Goal: Task Accomplishment & Management: Manage account settings

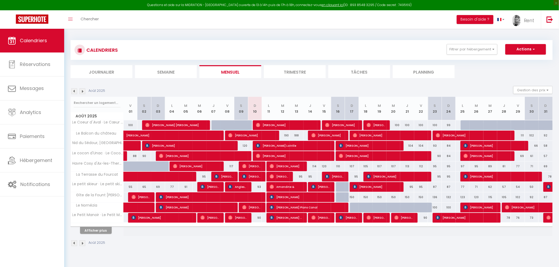
click at [96, 225] on div at bounding box center [97, 225] width 53 height 3
click at [95, 230] on button "Afficher plus" at bounding box center [96, 230] width 32 height 7
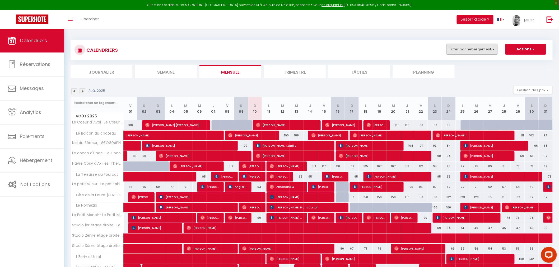
click at [489, 46] on button "Filtrer par hébergement" at bounding box center [472, 49] width 51 height 11
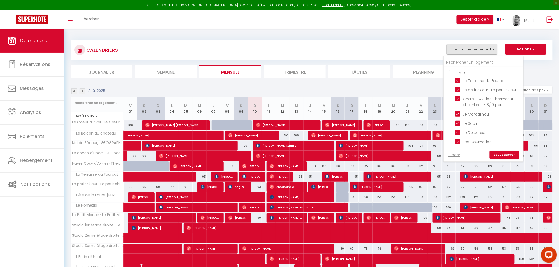
click at [456, 70] on input "Tous" at bounding box center [488, 72] width 79 height 5
click at [455, 72] on input "Tous" at bounding box center [488, 72] width 79 height 5
checkbox input "false"
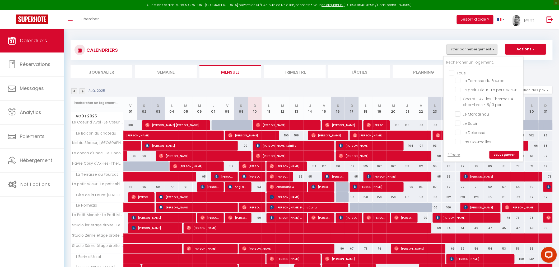
checkbox input "false"
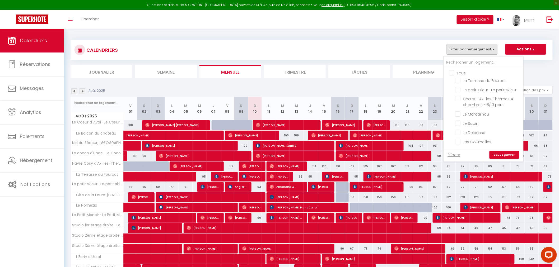
checkbox input "false"
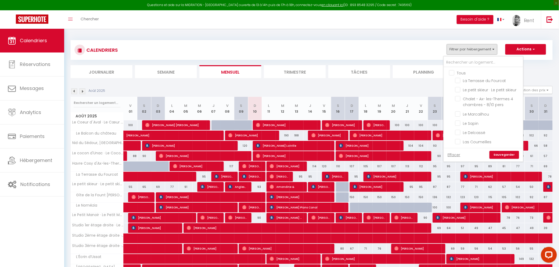
checkbox input "false"
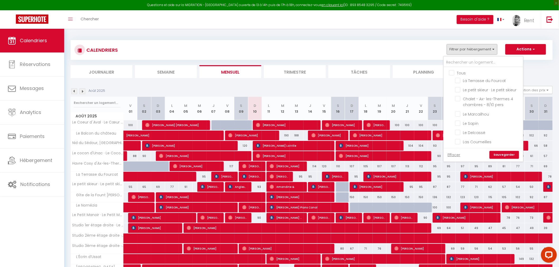
checkbox input "false"
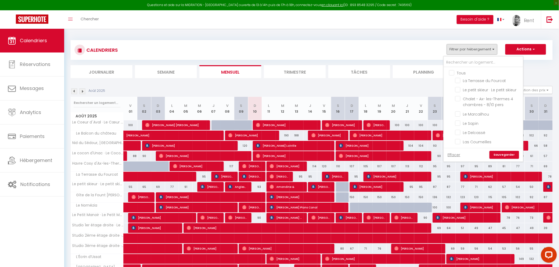
checkbox input "false"
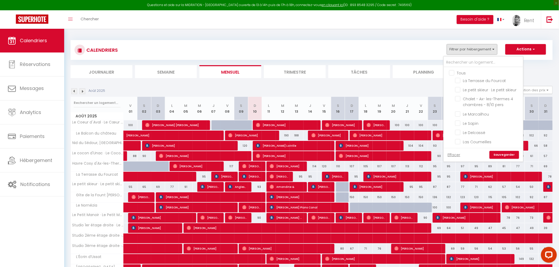
checkbox input "false"
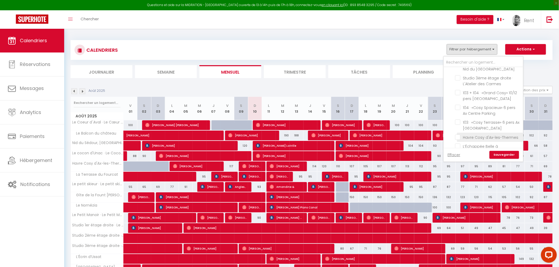
click at [460, 140] on input "Havre Cosy d'Ax-les-Thermes" at bounding box center [488, 137] width 66 height 5
checkbox input "true"
click at [459, 121] on input "Le Delcassé" at bounding box center [488, 121] width 66 height 5
checkbox input "true"
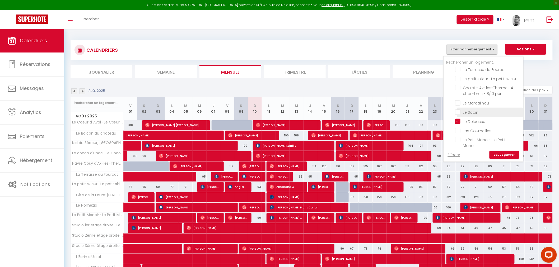
click at [460, 112] on input "Le Sapin" at bounding box center [488, 111] width 66 height 5
checkbox input "true"
click at [460, 113] on input "Le Nomézia" at bounding box center [488, 115] width 66 height 5
checkbox input "true"
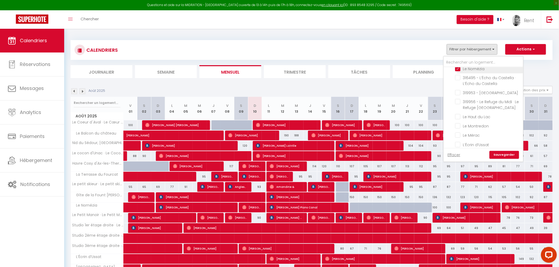
scroll to position [294, 0]
click at [460, 112] on input "L’Écrin d’Ussat" at bounding box center [488, 114] width 66 height 5
checkbox input "true"
click at [459, 82] on input "La Terrasse du Fourcat" at bounding box center [488, 80] width 66 height 5
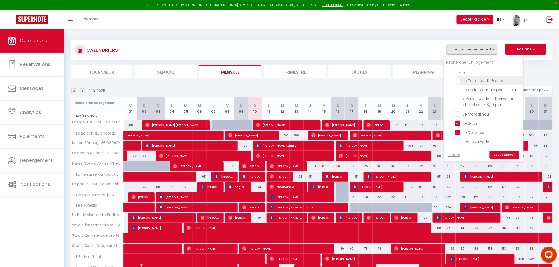
checkbox input "true"
click at [458, 110] on input "Gîte de la Fount Del Roy" at bounding box center [488, 111] width 66 height 5
checkbox input "true"
click at [503, 155] on link "Sauvegarder" at bounding box center [505, 155] width 30 height 8
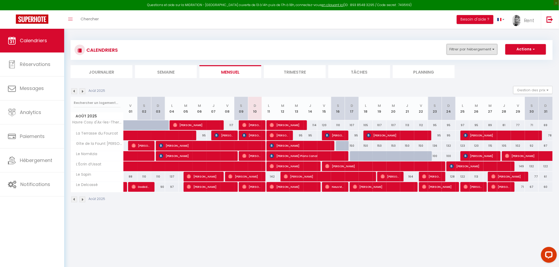
click at [489, 47] on button "Filtrer par hébergement" at bounding box center [472, 49] width 51 height 11
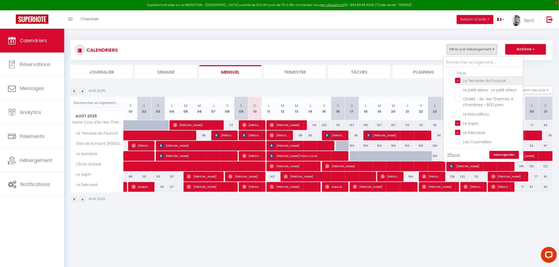
click at [453, 73] on input "Tous" at bounding box center [488, 72] width 79 height 5
checkbox input "true"
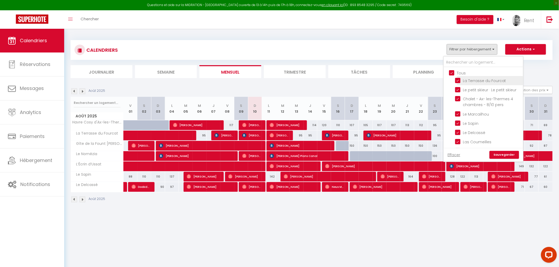
checkbox input "true"
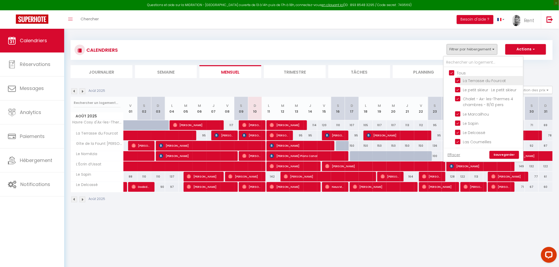
checkbox input "true"
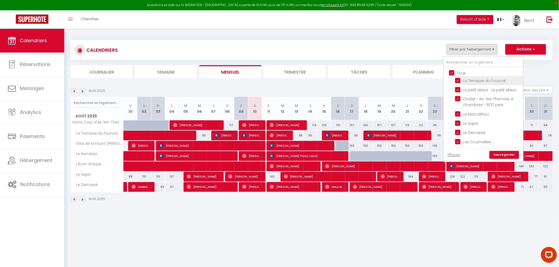
checkbox input "true"
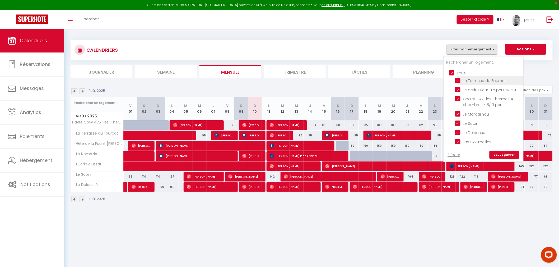
checkbox input "true"
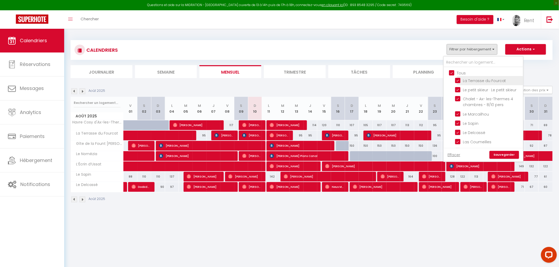
checkbox input "true"
click at [509, 157] on link "Sauvegarder" at bounding box center [505, 155] width 30 height 8
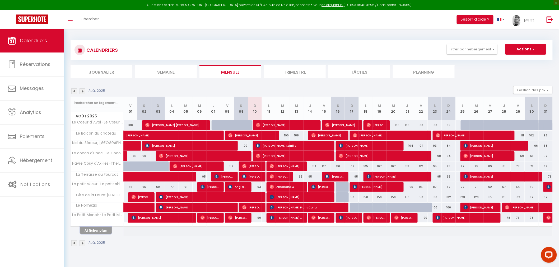
click at [94, 231] on button "Afficher plus" at bounding box center [96, 230] width 32 height 7
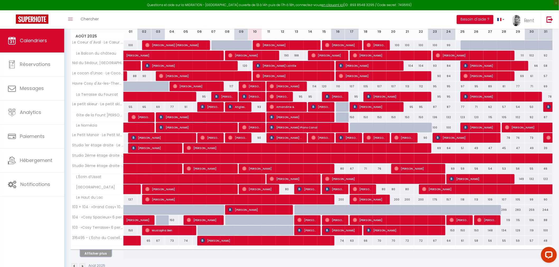
scroll to position [94, 0]
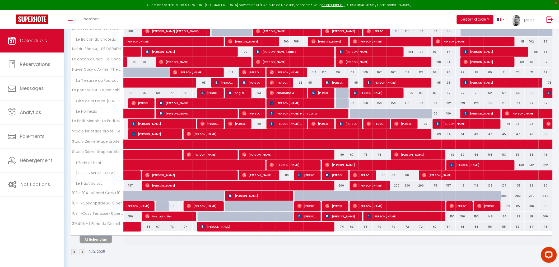
click at [97, 240] on button "Afficher plus" at bounding box center [96, 239] width 32 height 7
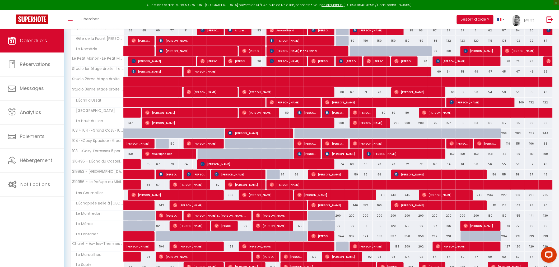
scroll to position [198, 0]
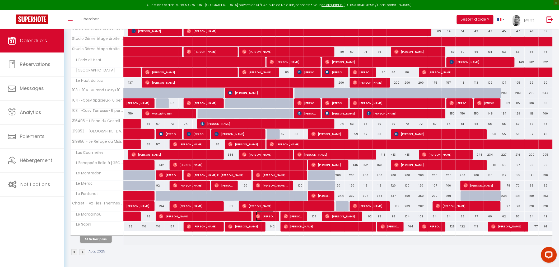
click at [265, 217] on span "Arnaud Berthalon" at bounding box center [265, 217] width 18 height 10
select select "OK"
select select "0"
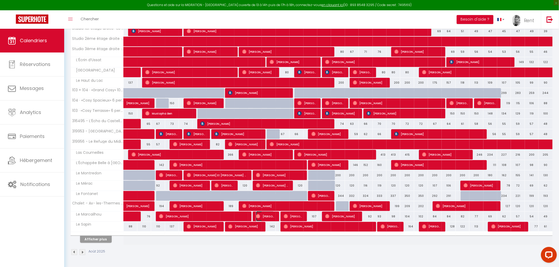
select select "1"
select select
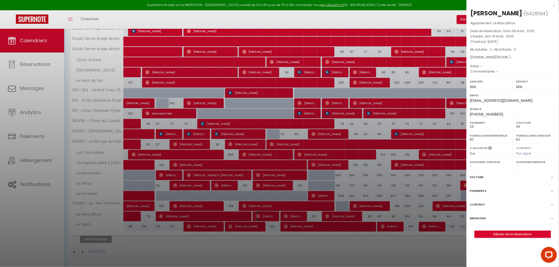
select select "29684"
click at [553, 4] on div "x" at bounding box center [511, 6] width 89 height 6
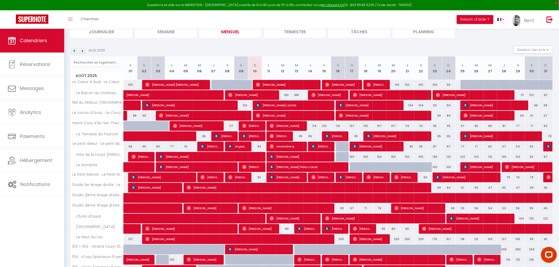
scroll to position [0, 0]
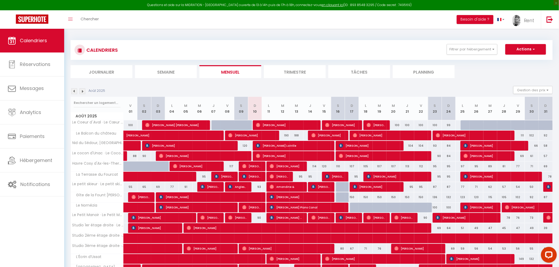
click at [463, 43] on div "CALENDRIERS Filtrer par hébergement Tous La Terrasse du Fourcat Le petit skieur…" at bounding box center [312, 50] width 482 height 20
click at [463, 48] on button "Filtrer par hébergement" at bounding box center [472, 49] width 51 height 11
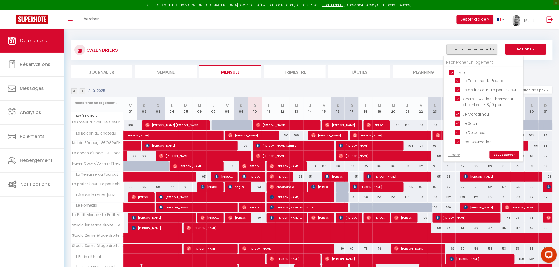
click at [452, 71] on input "Tous" at bounding box center [488, 72] width 79 height 5
checkbox input "false"
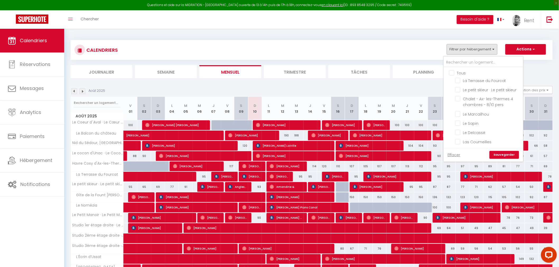
checkbox input "false"
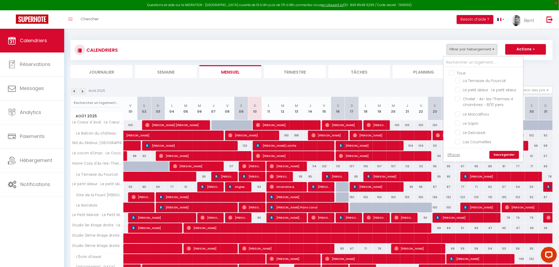
checkbox input "false"
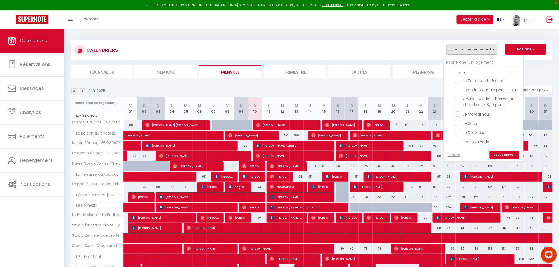
checkbox input "false"
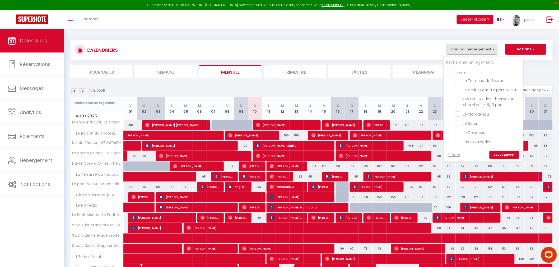
checkbox input "false"
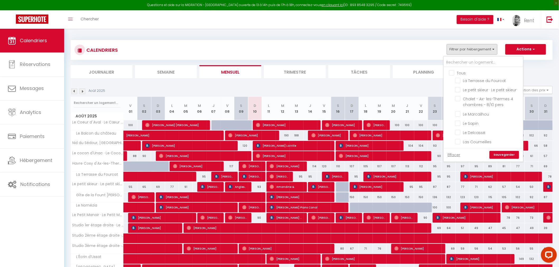
checkbox input "false"
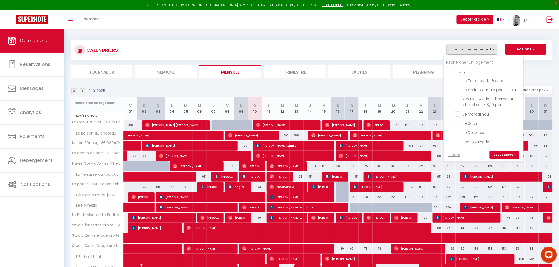
checkbox input "false"
click at [458, 125] on input "Le Nomézia" at bounding box center [488, 127] width 66 height 5
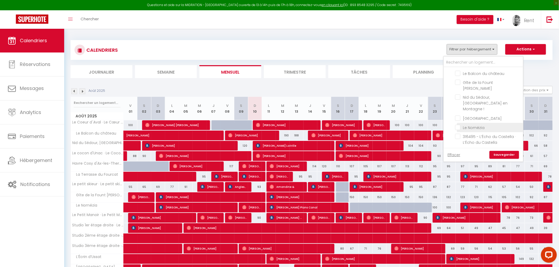
checkbox input "true"
click at [498, 153] on link "Sauvegarder" at bounding box center [505, 155] width 30 height 8
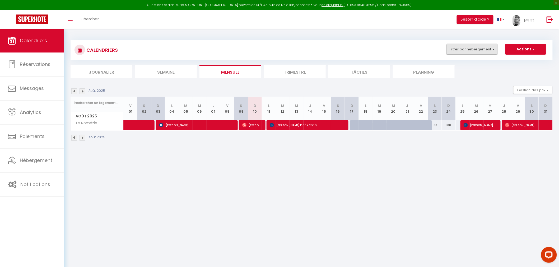
click at [461, 54] on button "Filtrer par hébergement" at bounding box center [472, 49] width 51 height 11
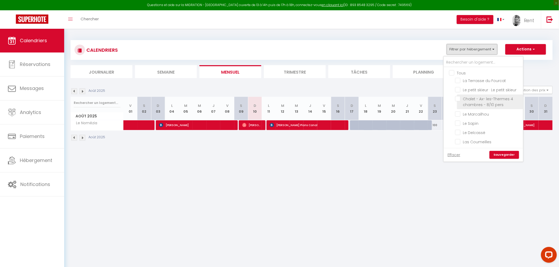
scroll to position [29, 0]
click at [459, 85] on input "Le Marcailhou" at bounding box center [488, 84] width 66 height 5
checkbox input "true"
click at [497, 154] on link "Sauvegarder" at bounding box center [505, 155] width 30 height 8
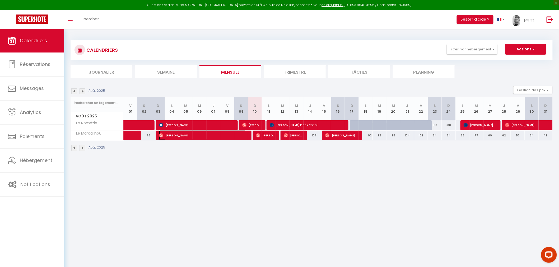
click at [224, 136] on span "Patricia Barteau" at bounding box center [202, 136] width 87 height 10
select select
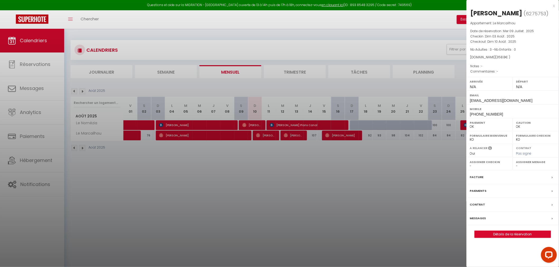
click at [477, 176] on label "Facture" at bounding box center [477, 178] width 14 height 6
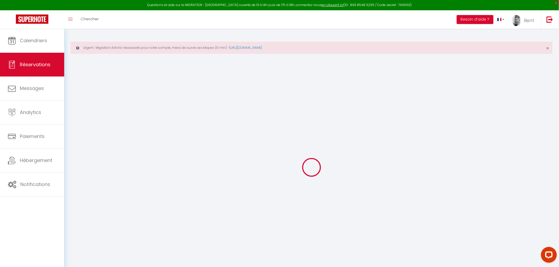
select select "cleaning"
select select "taxes"
select select
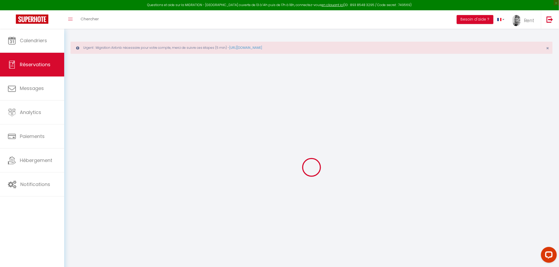
checkbox input "false"
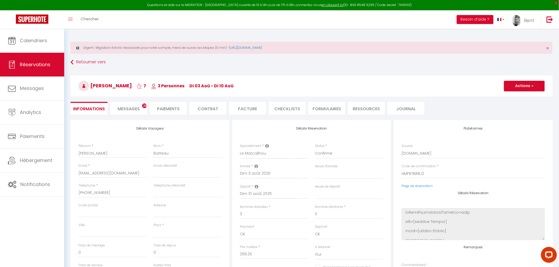
select select
checkbox input "false"
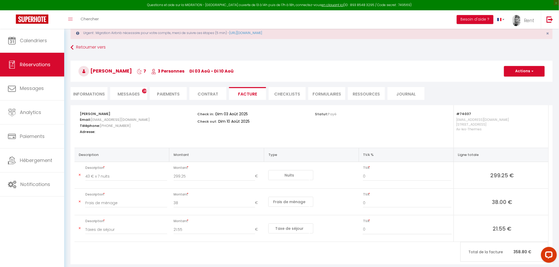
scroll to position [29, 0]
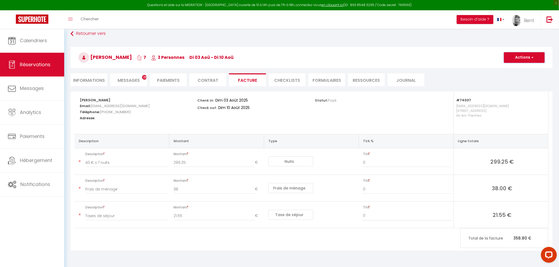
click at [520, 59] on button "Actions" at bounding box center [524, 57] width 41 height 11
click at [519, 89] on link "Copier le lien" at bounding box center [520, 89] width 44 height 7
